Goal: Information Seeking & Learning: Learn about a topic

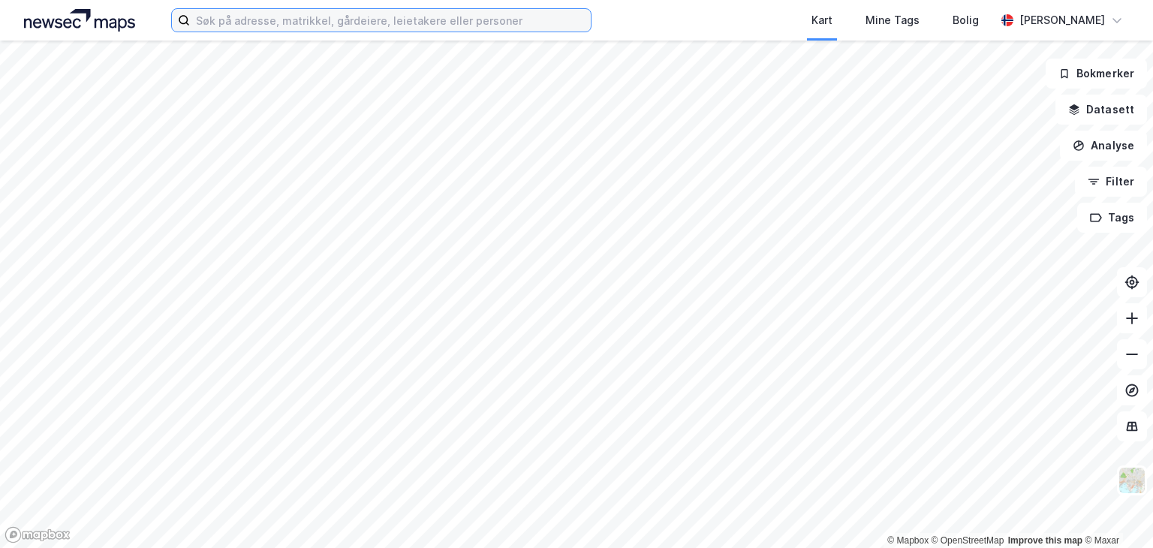
click at [254, 11] on input at bounding box center [390, 20] width 401 height 23
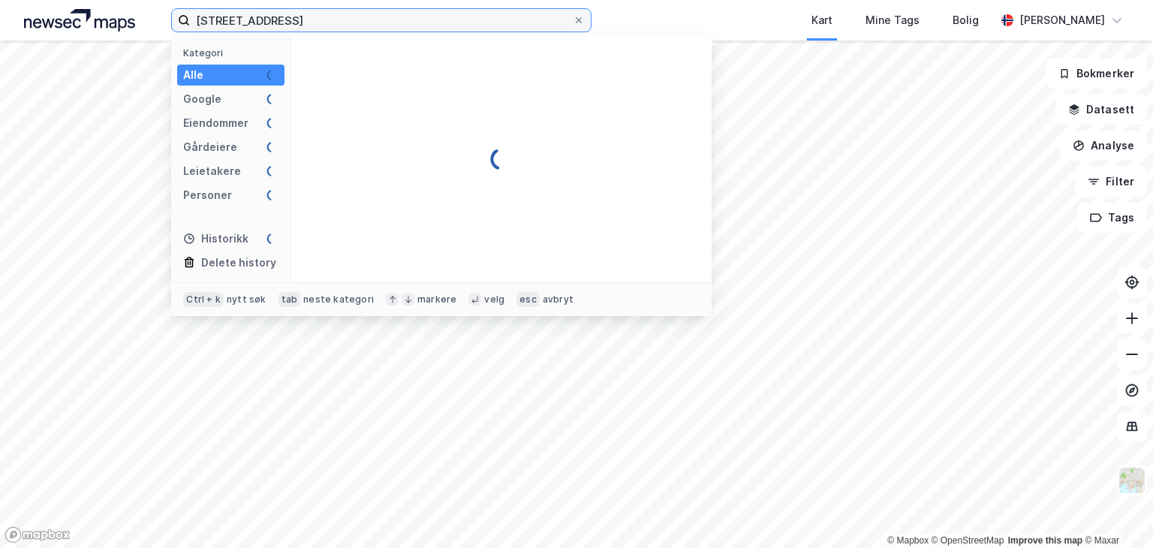
type input "[STREET_ADDRESS]"
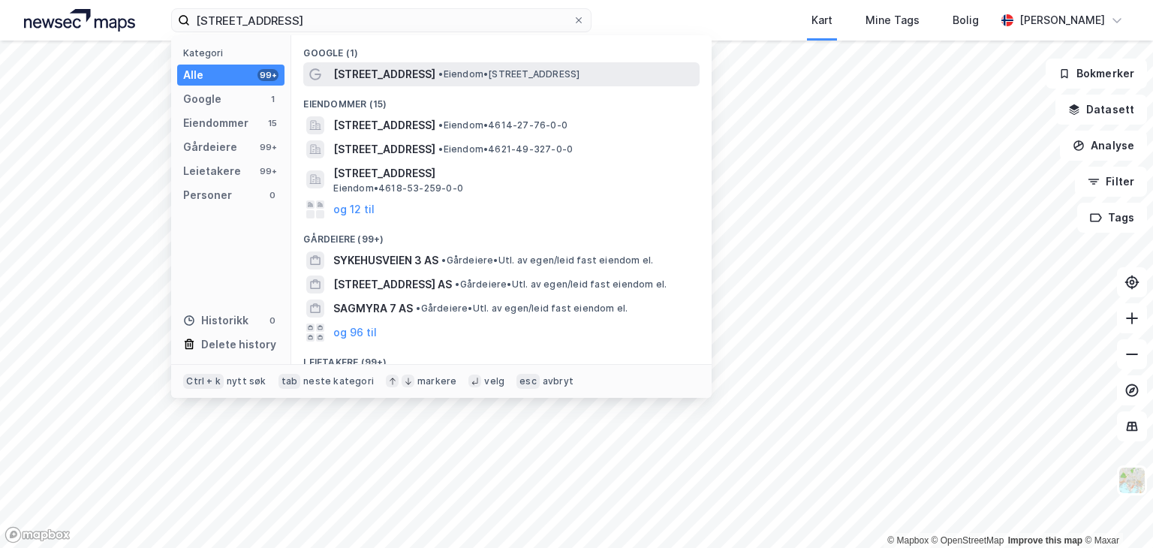
click at [360, 71] on span "[STREET_ADDRESS]" at bounding box center [384, 74] width 102 height 18
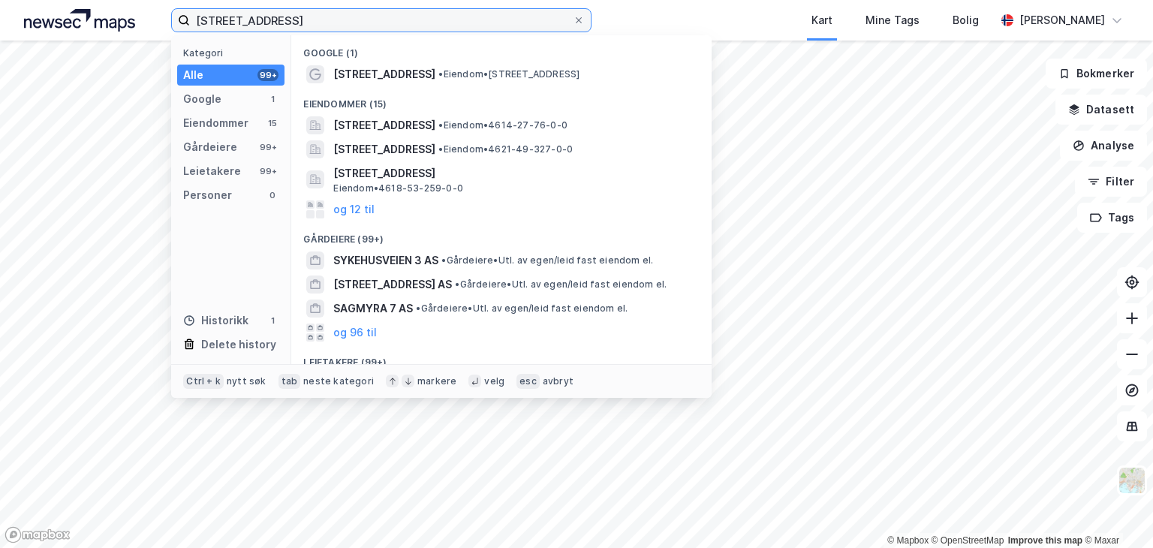
click at [296, 16] on input "[STREET_ADDRESS]" at bounding box center [381, 20] width 383 height 23
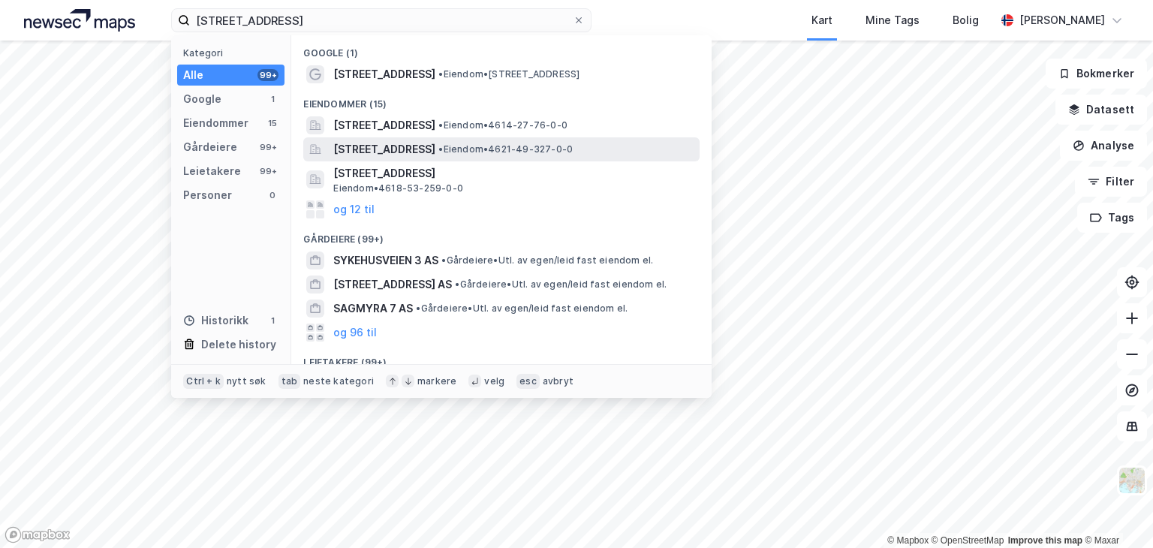
click at [405, 145] on span "[STREET_ADDRESS]" at bounding box center [384, 149] width 102 height 18
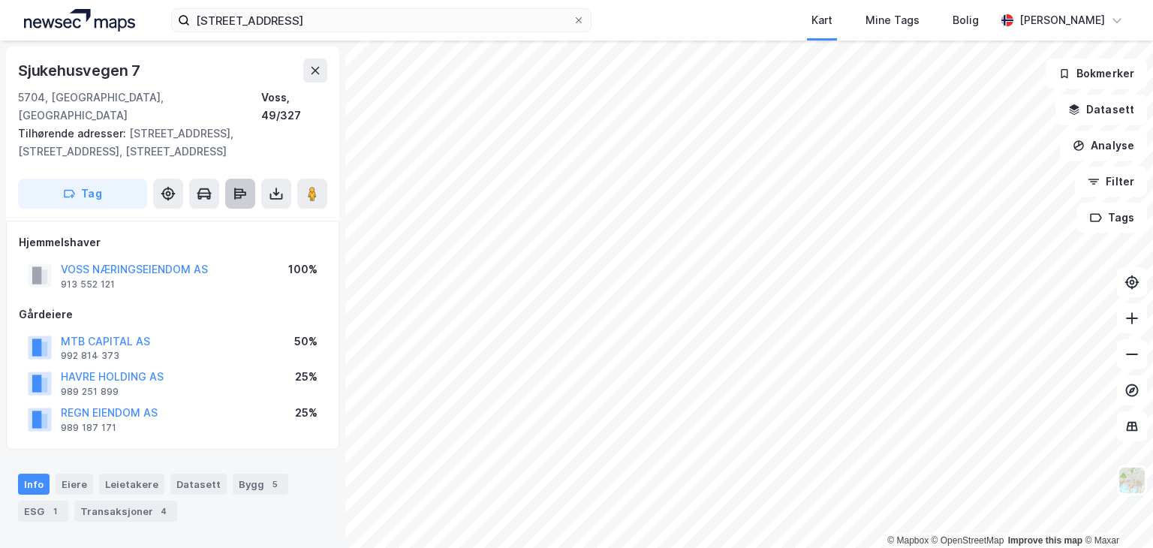
drag, startPoint x: 315, startPoint y: 177, endPoint x: 229, endPoint y: 174, distance: 86.4
click at [229, 179] on div "Tag" at bounding box center [172, 194] width 309 height 30
click at [754, 254] on div "© Mapbox © OpenStreetMap Improve this map © Maxar [STREET_ADDRESS] Tilhørende a…" at bounding box center [576, 294] width 1153 height 507
click at [308, 186] on image at bounding box center [312, 193] width 9 height 15
click at [0, 0] on button "MTB CAPITAL AS" at bounding box center [0, 0] width 0 height 0
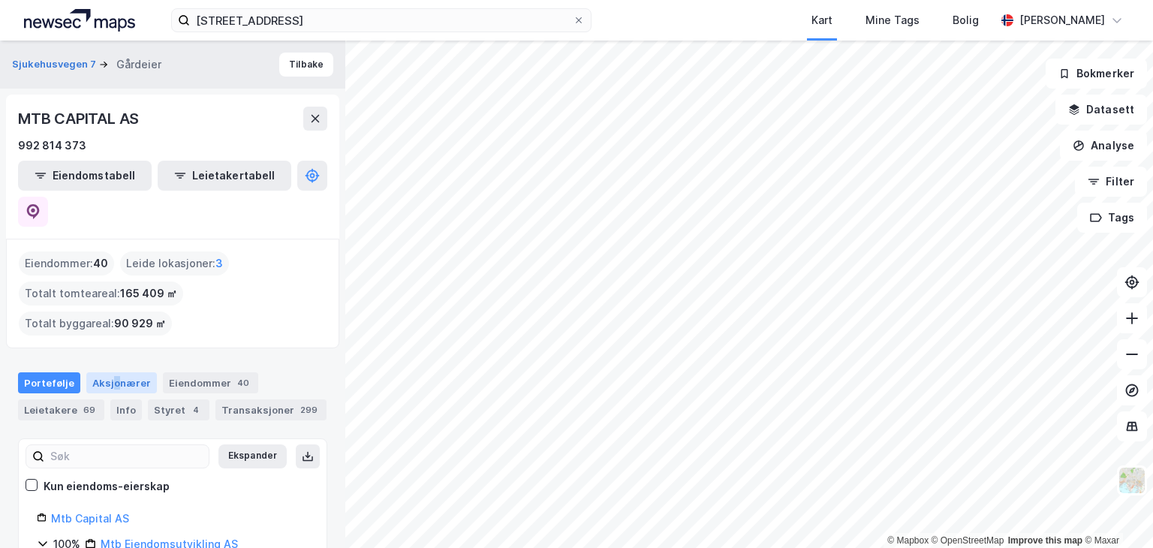
click at [111, 372] on div "Aksjonærer" at bounding box center [121, 382] width 71 height 21
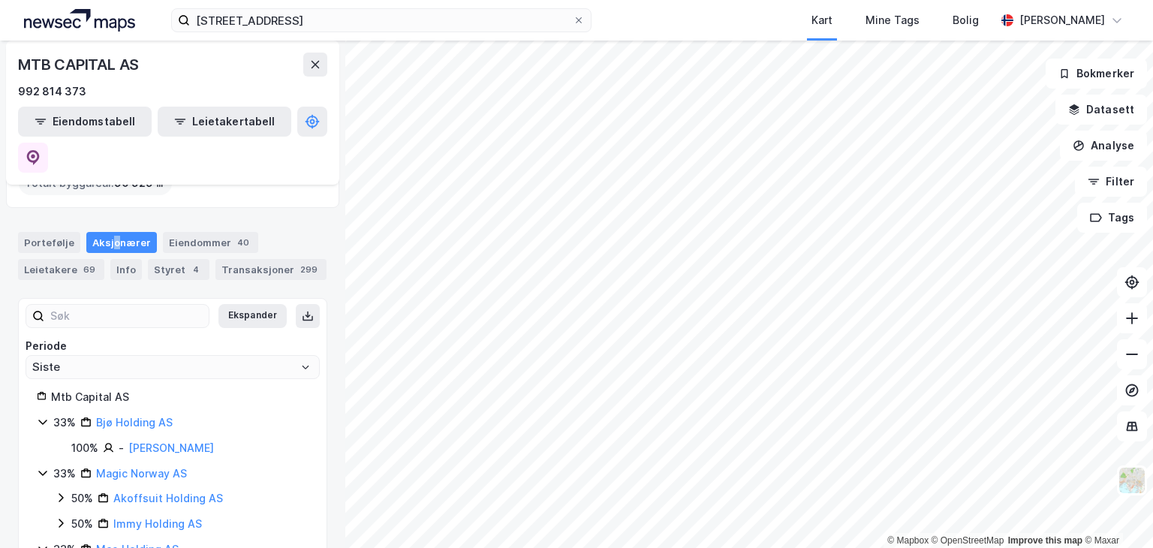
scroll to position [150, 0]
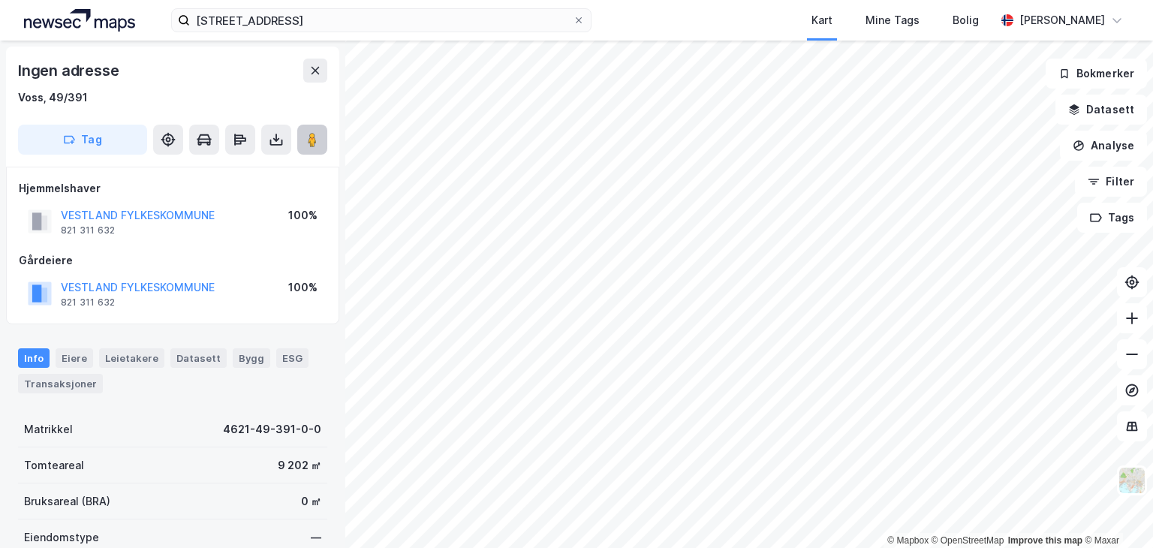
click at [320, 143] on button at bounding box center [312, 140] width 30 height 30
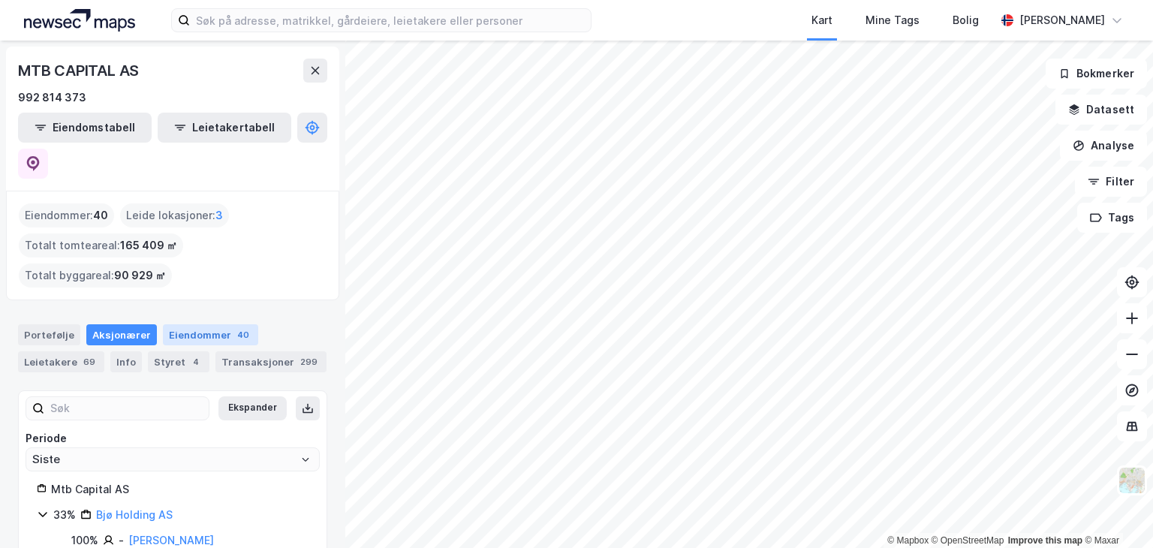
click at [203, 324] on div "Eiendommer 40" at bounding box center [210, 334] width 95 height 21
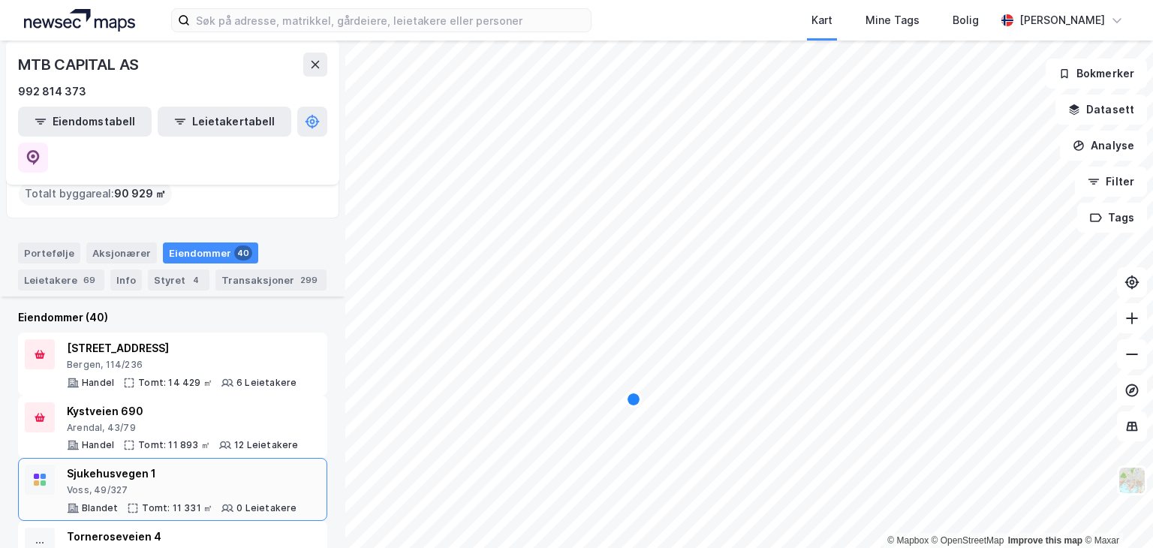
scroll to position [225, 0]
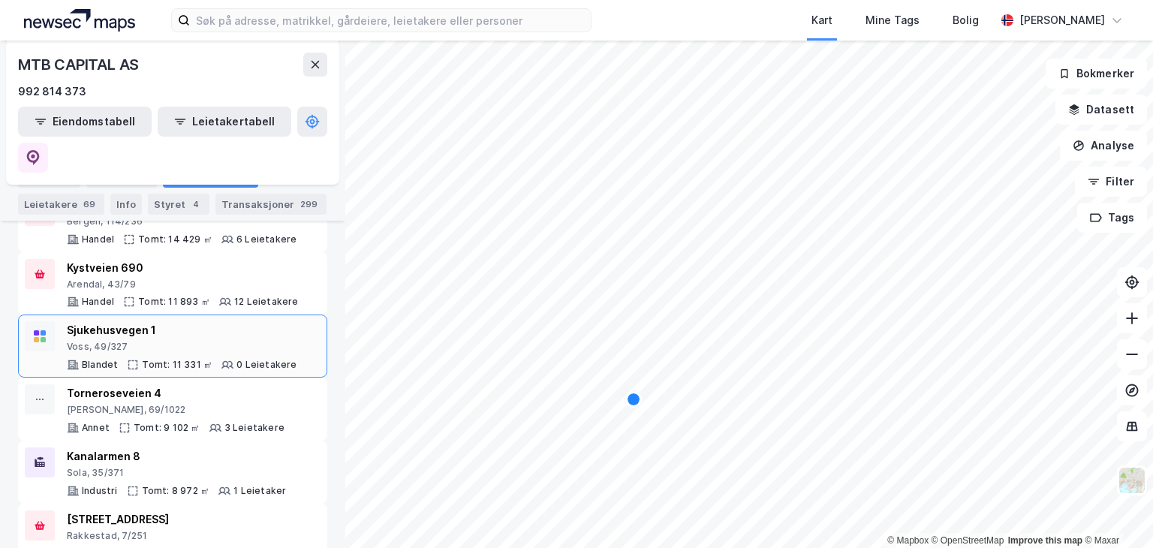
click at [78, 321] on div "Sjukehusvegen 1" at bounding box center [182, 330] width 230 height 18
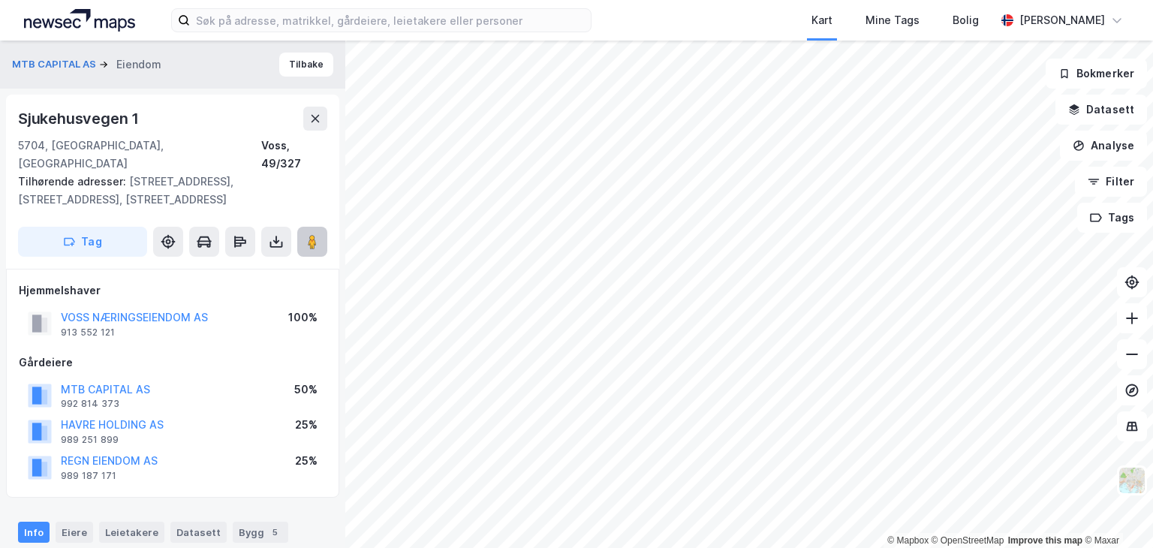
click at [315, 234] on image at bounding box center [312, 241] width 9 height 15
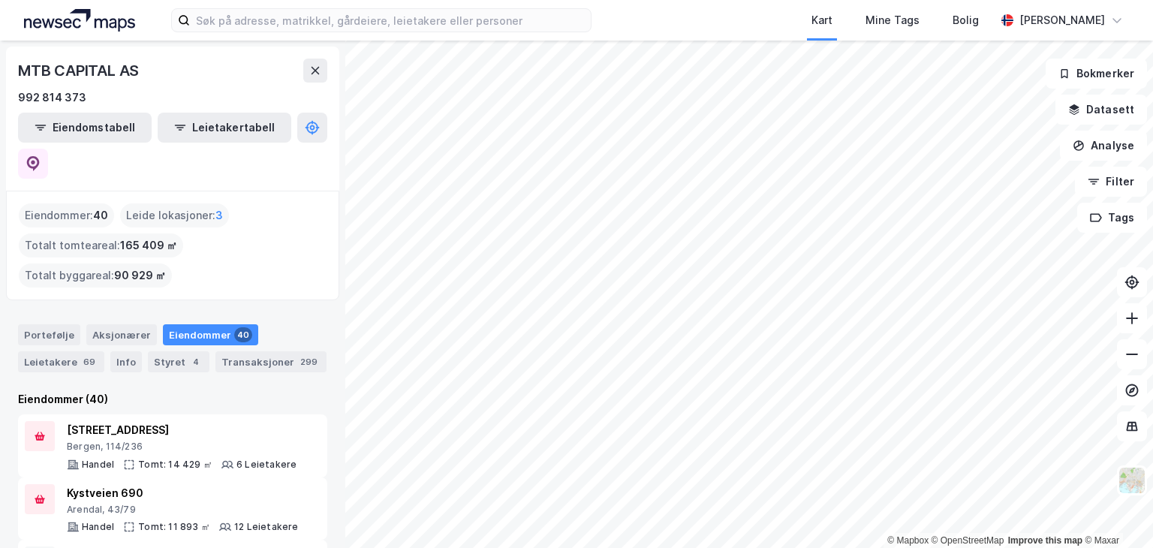
click at [173, 324] on div "Eiendommer 40" at bounding box center [210, 334] width 95 height 21
click at [268, 351] on div "Transaksjoner 299" at bounding box center [270, 361] width 111 height 21
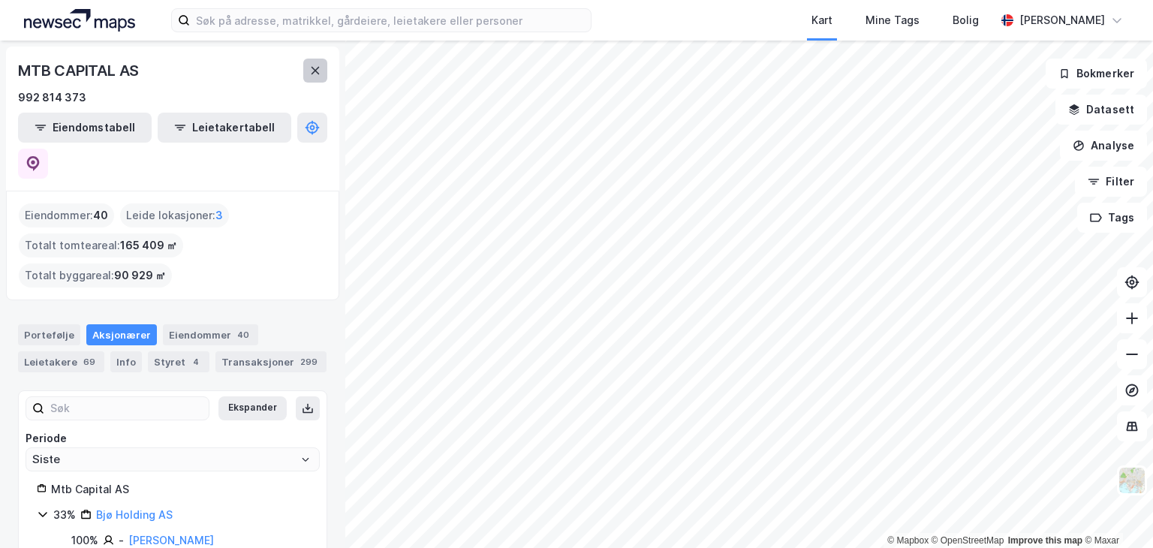
click at [314, 71] on icon at bounding box center [315, 71] width 8 height 8
